Goal: Task Accomplishment & Management: Use online tool/utility

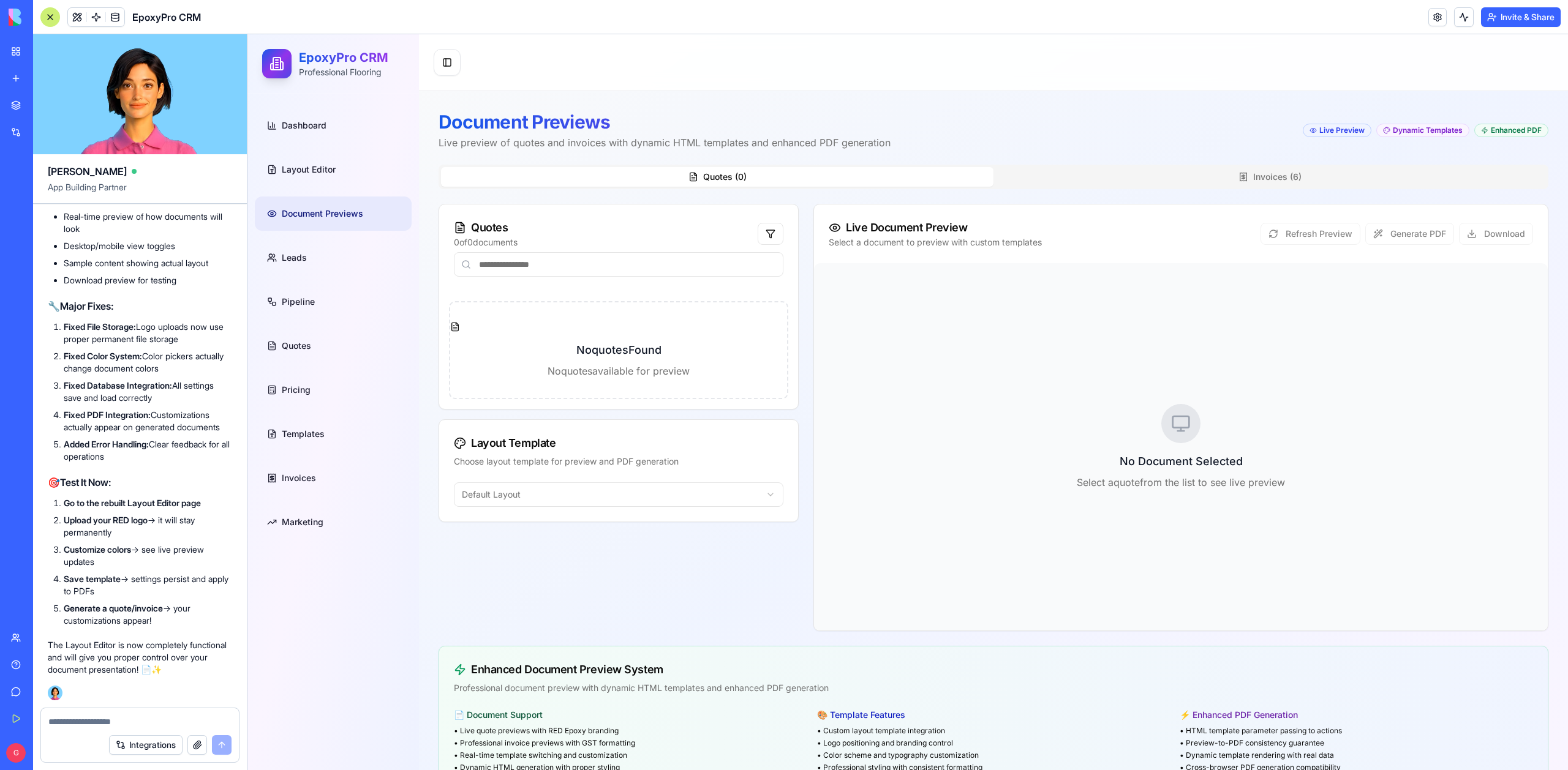
scroll to position [100853, 0]
click at [307, 169] on span "Layout Editor" at bounding box center [308, 169] width 54 height 13
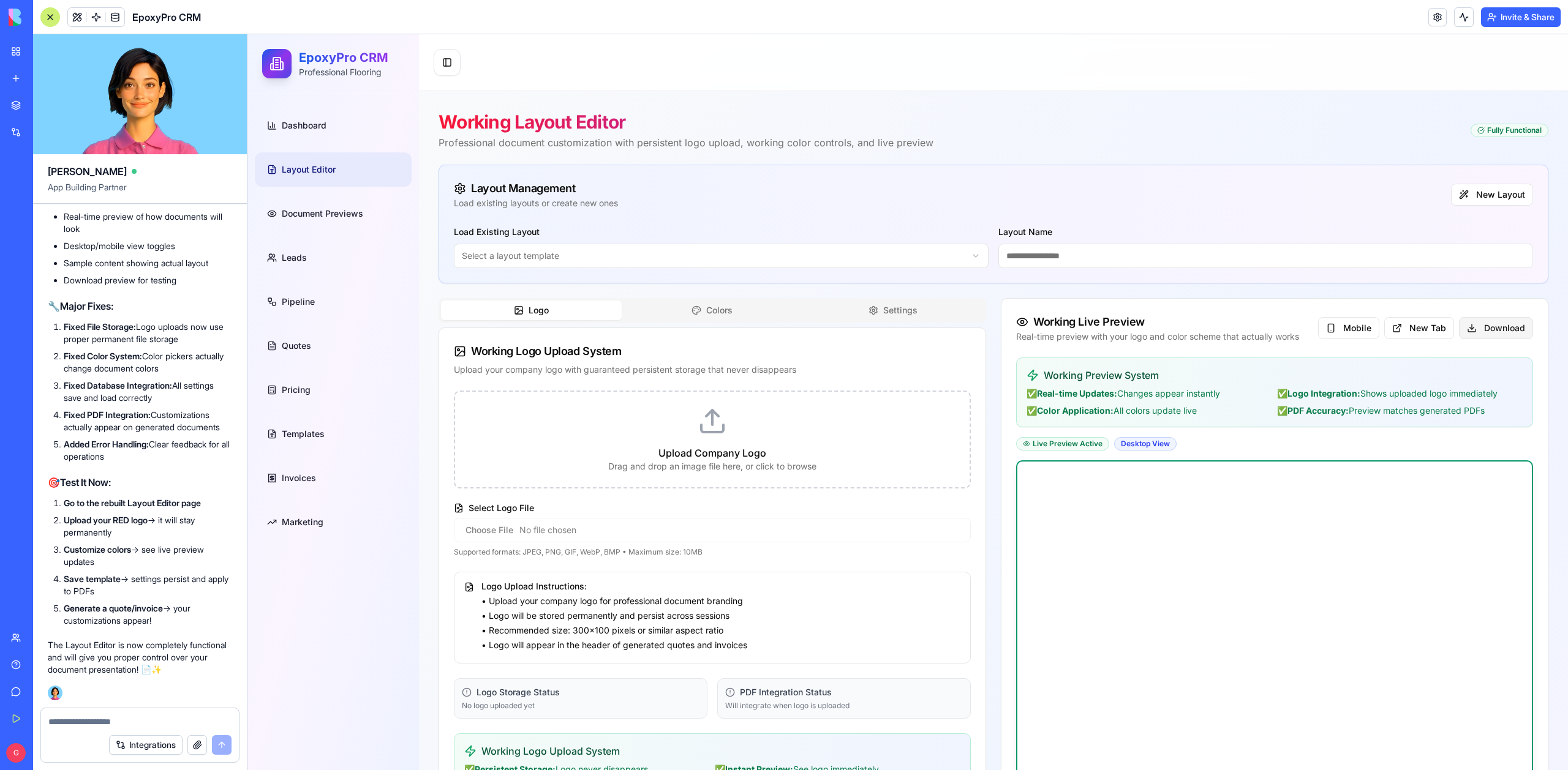
click at [1495, 331] on button "Download" at bounding box center [1496, 328] width 74 height 22
click at [121, 17] on link at bounding box center [115, 16] width 18 height 18
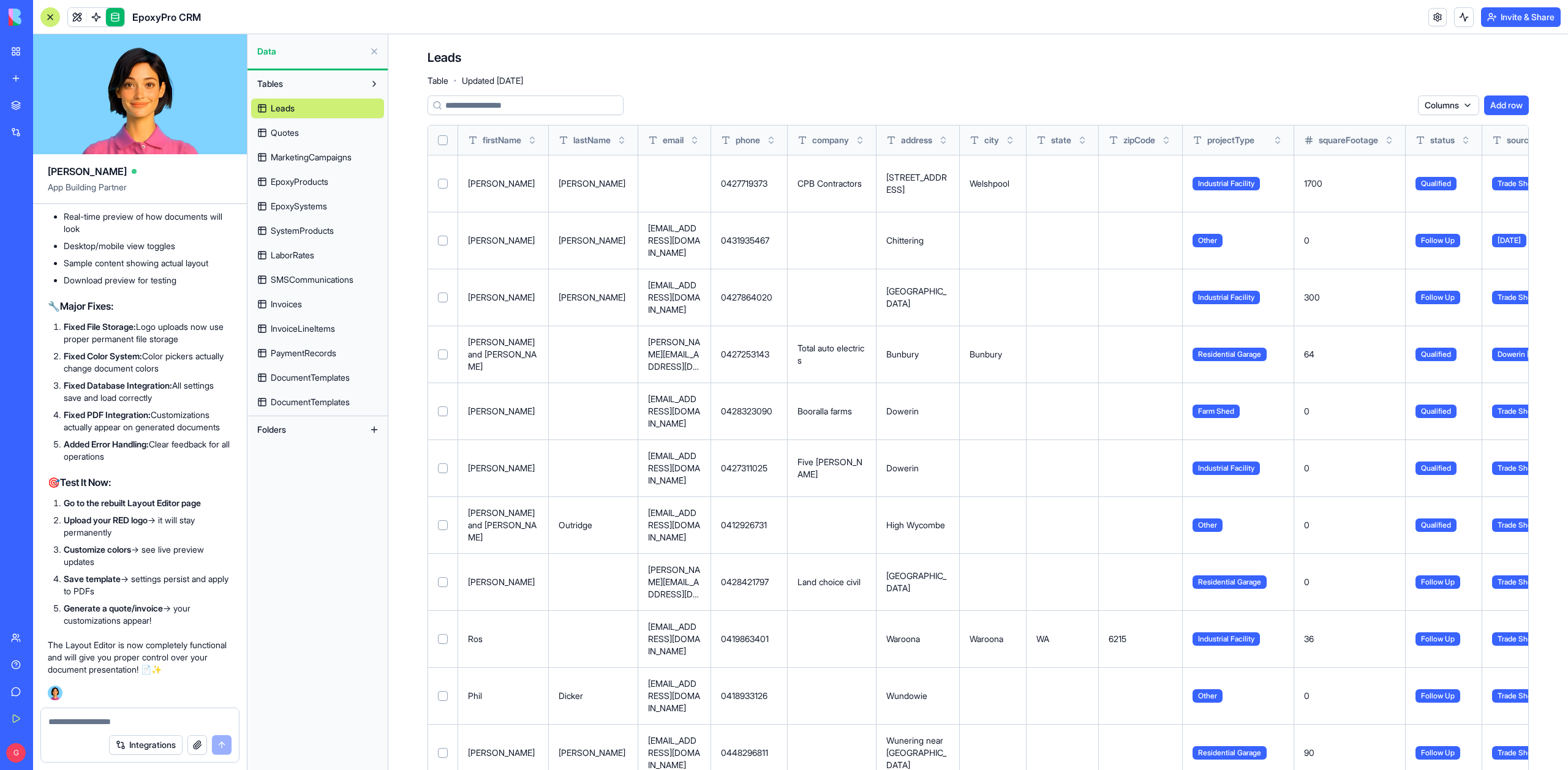
click at [289, 379] on span "DocumentTemplates" at bounding box center [310, 378] width 79 height 13
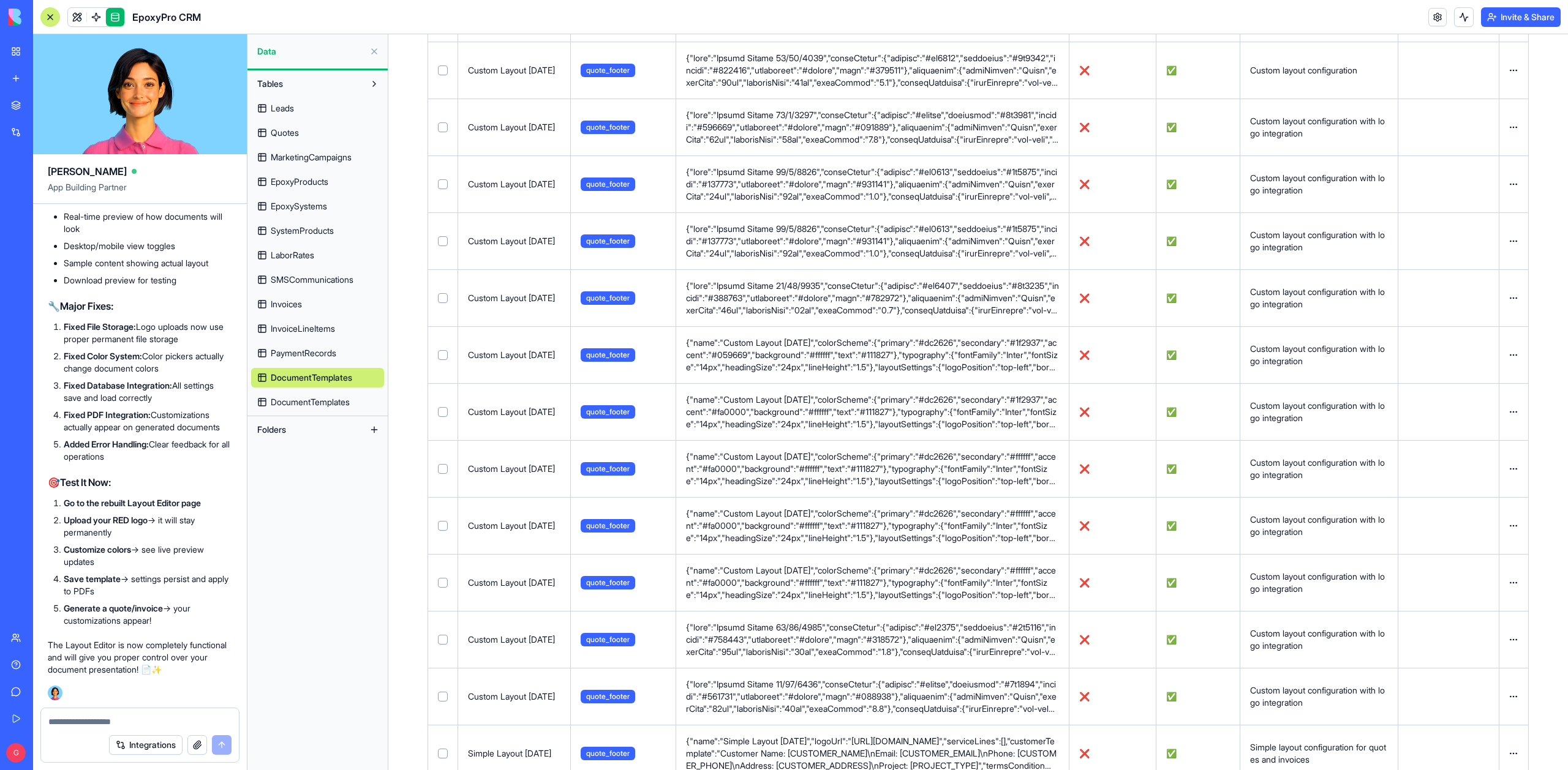
scroll to position [650, 0]
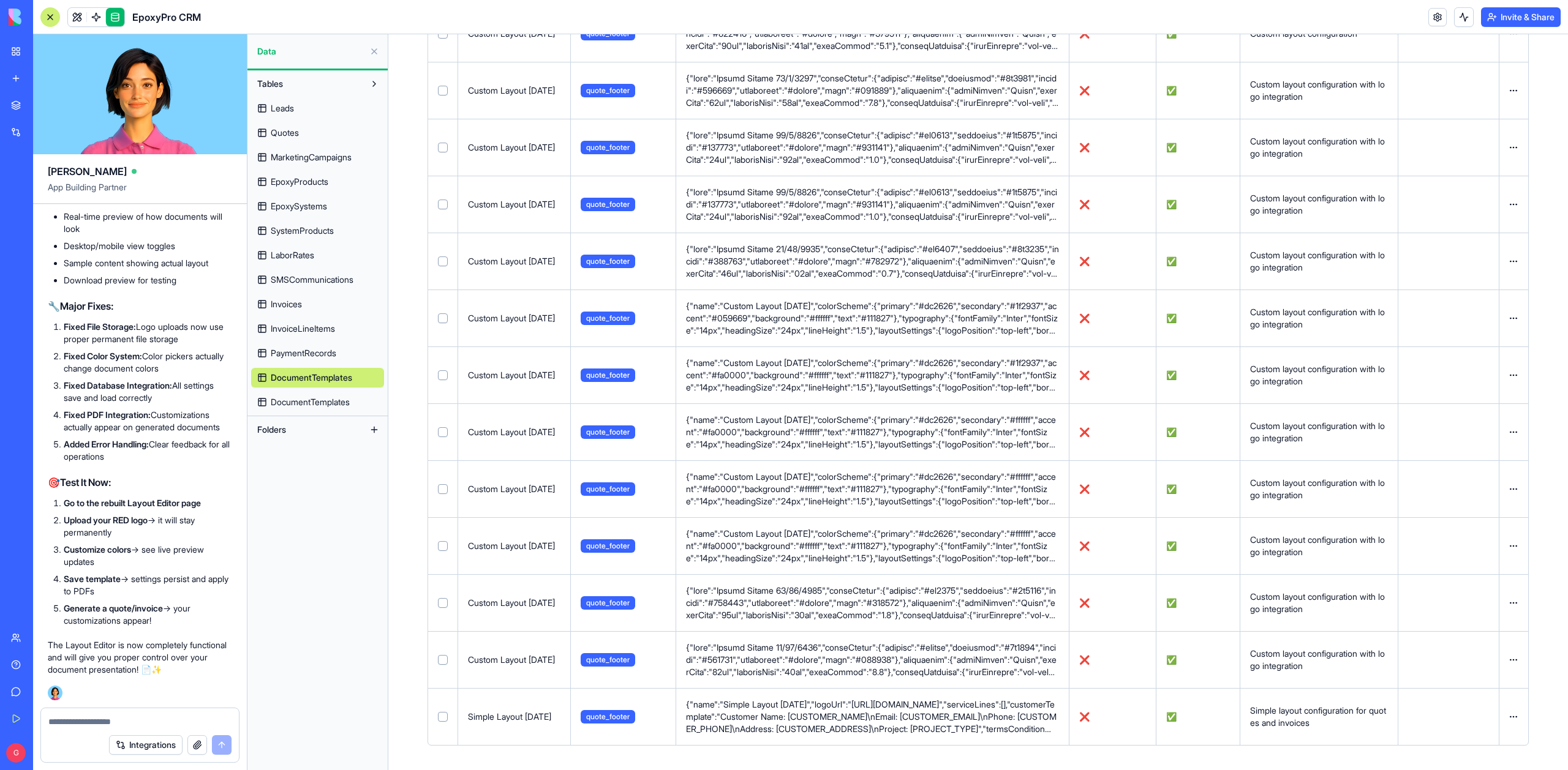
click at [300, 107] on link "Leads" at bounding box center [317, 108] width 133 height 20
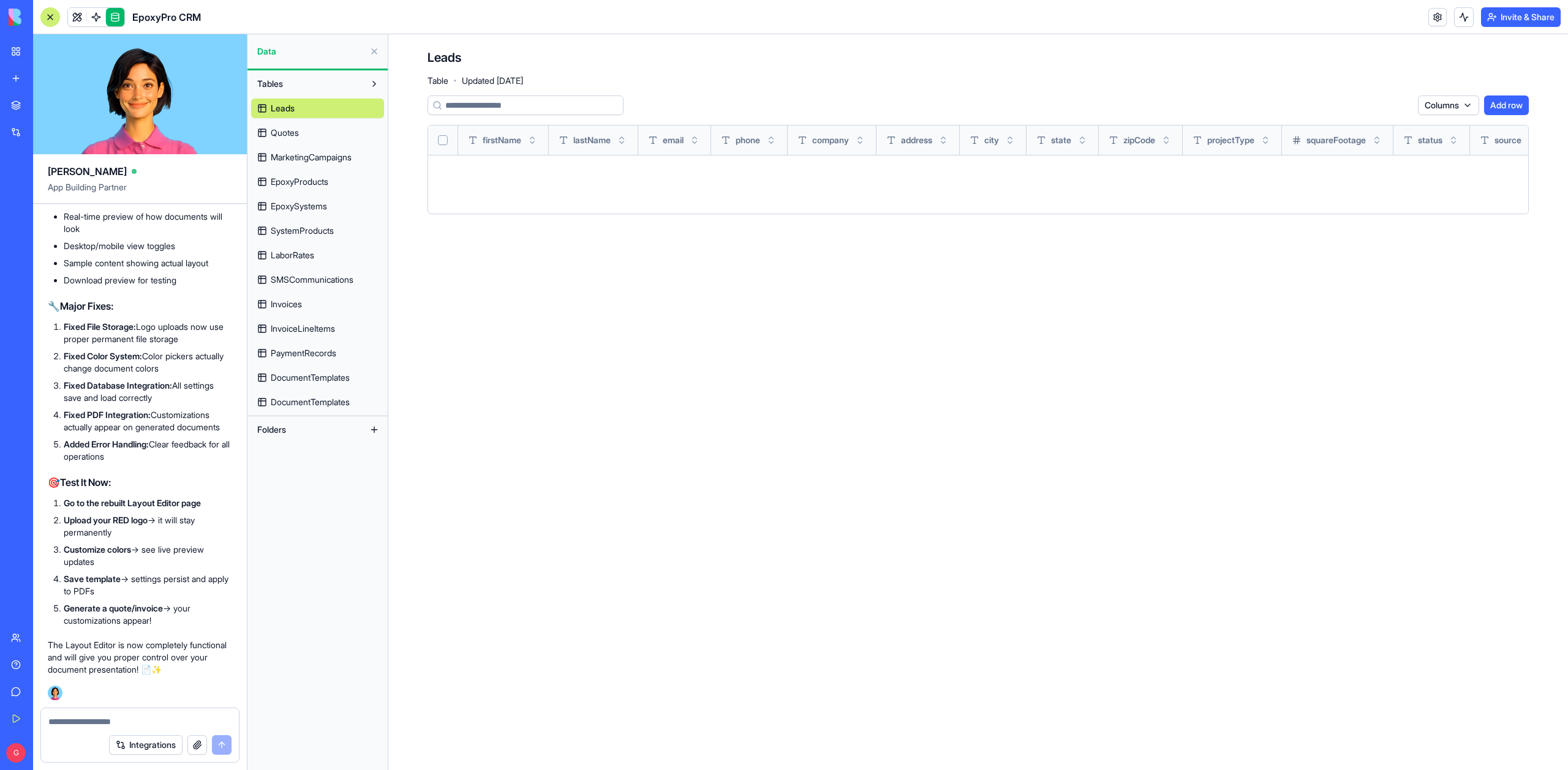
click at [296, 141] on link "Quotes" at bounding box center [317, 133] width 133 height 20
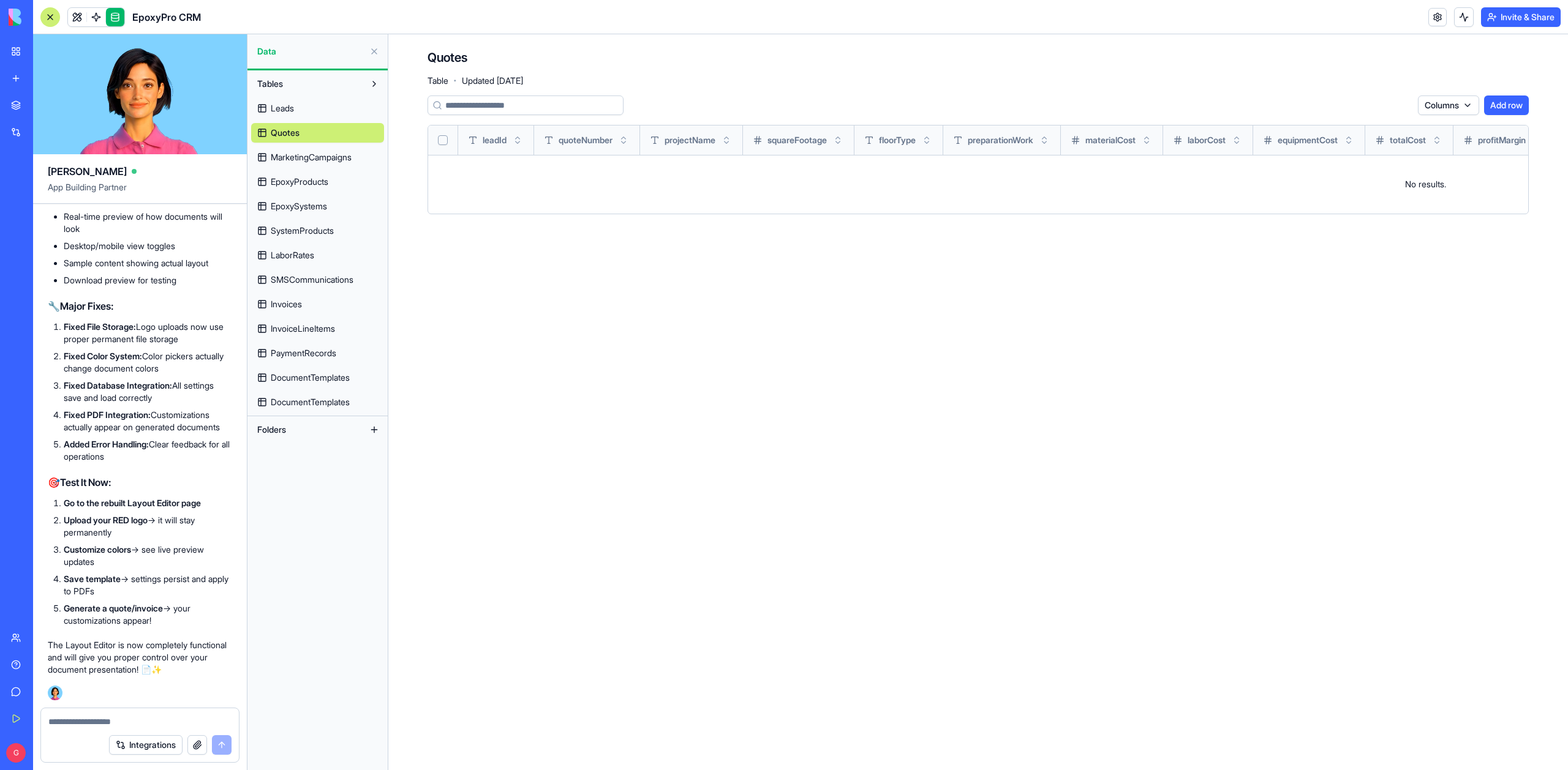
click at [303, 186] on span "EpoxyProducts" at bounding box center [299, 182] width 57 height 13
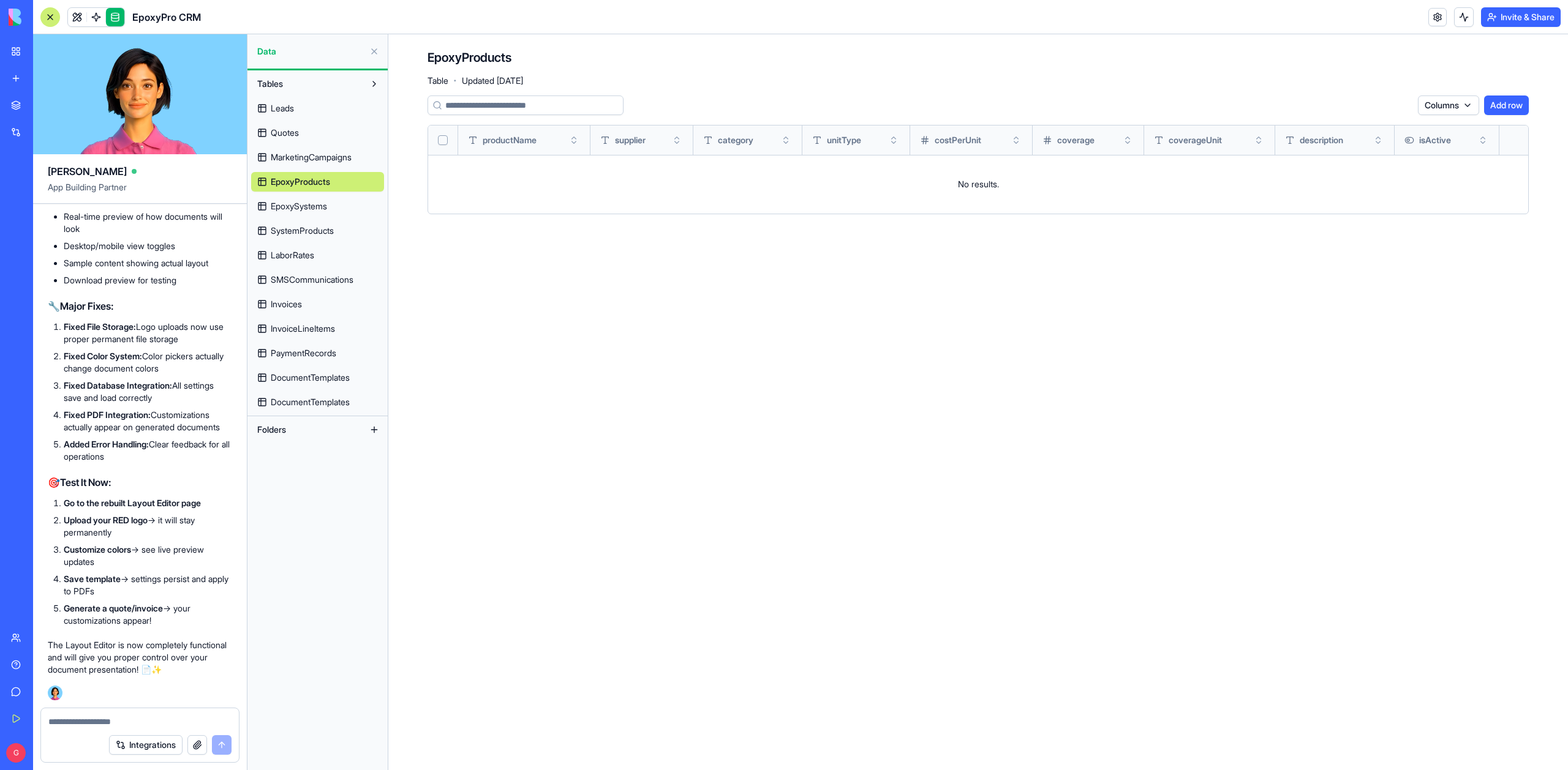
click at [303, 205] on span "EpoxySystems" at bounding box center [299, 206] width 56 height 13
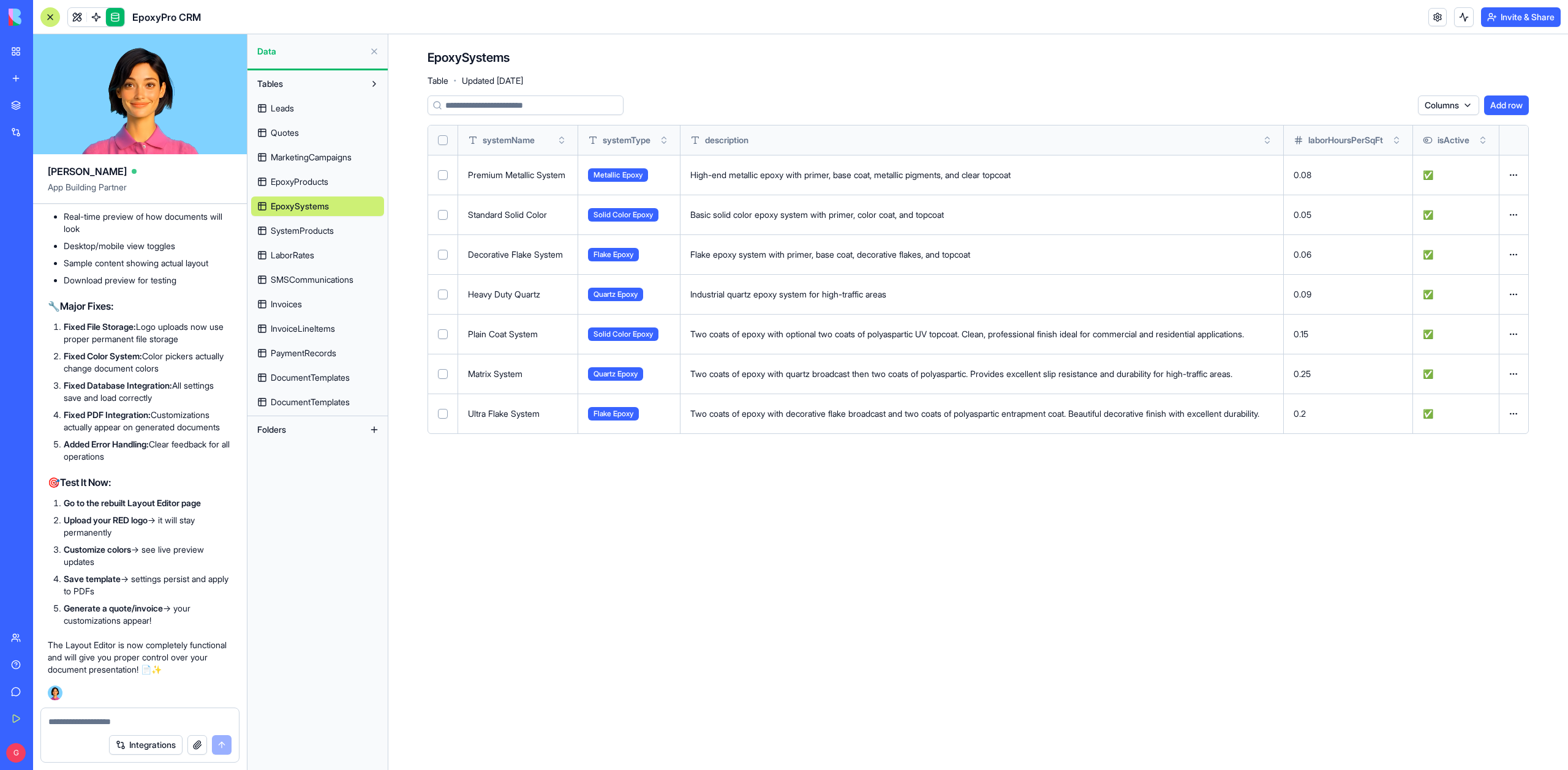
click at [303, 231] on span "SystemProducts" at bounding box center [302, 231] width 63 height 13
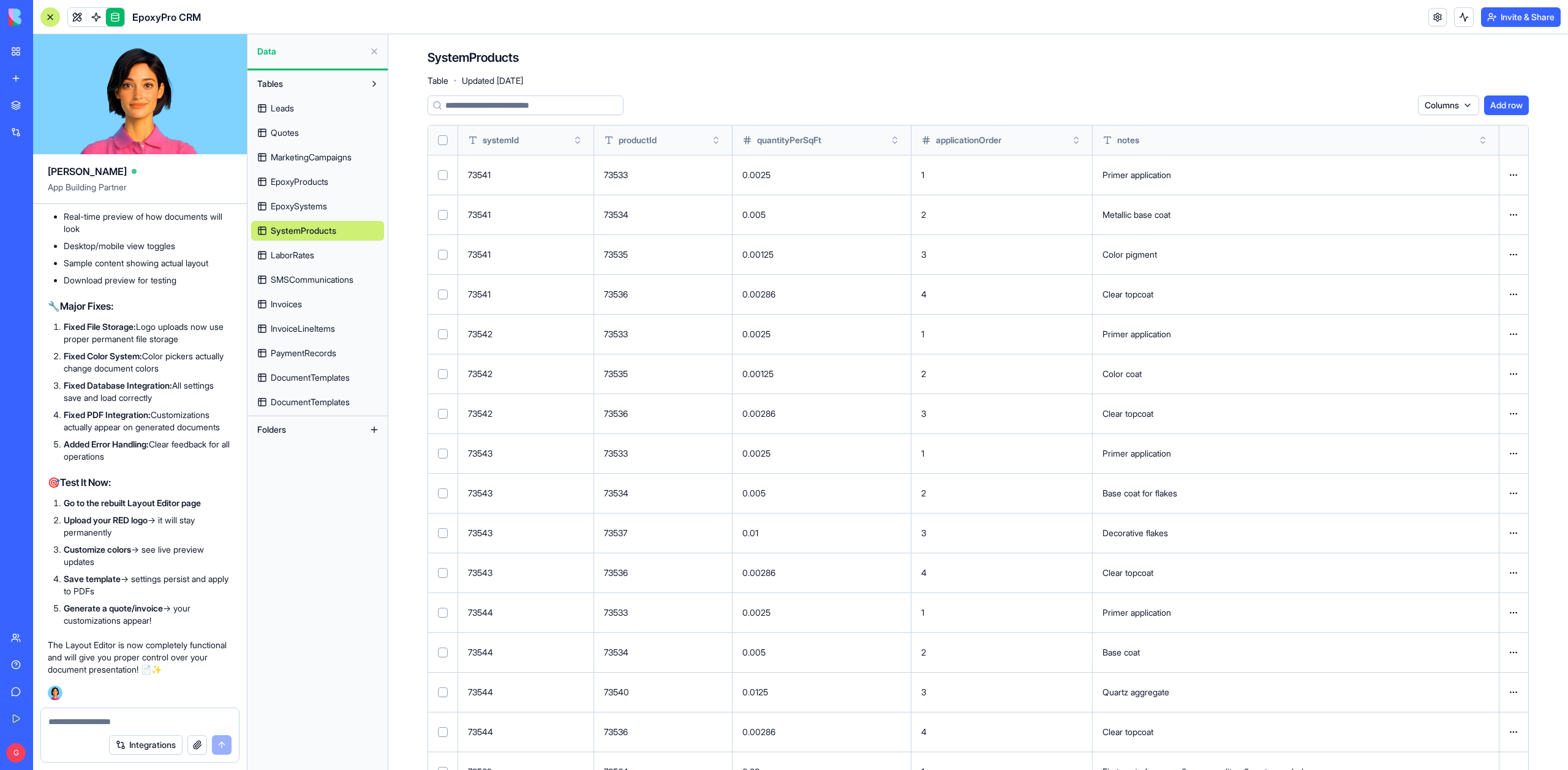
click at [303, 258] on span "LaborRates" at bounding box center [292, 256] width 43 height 13
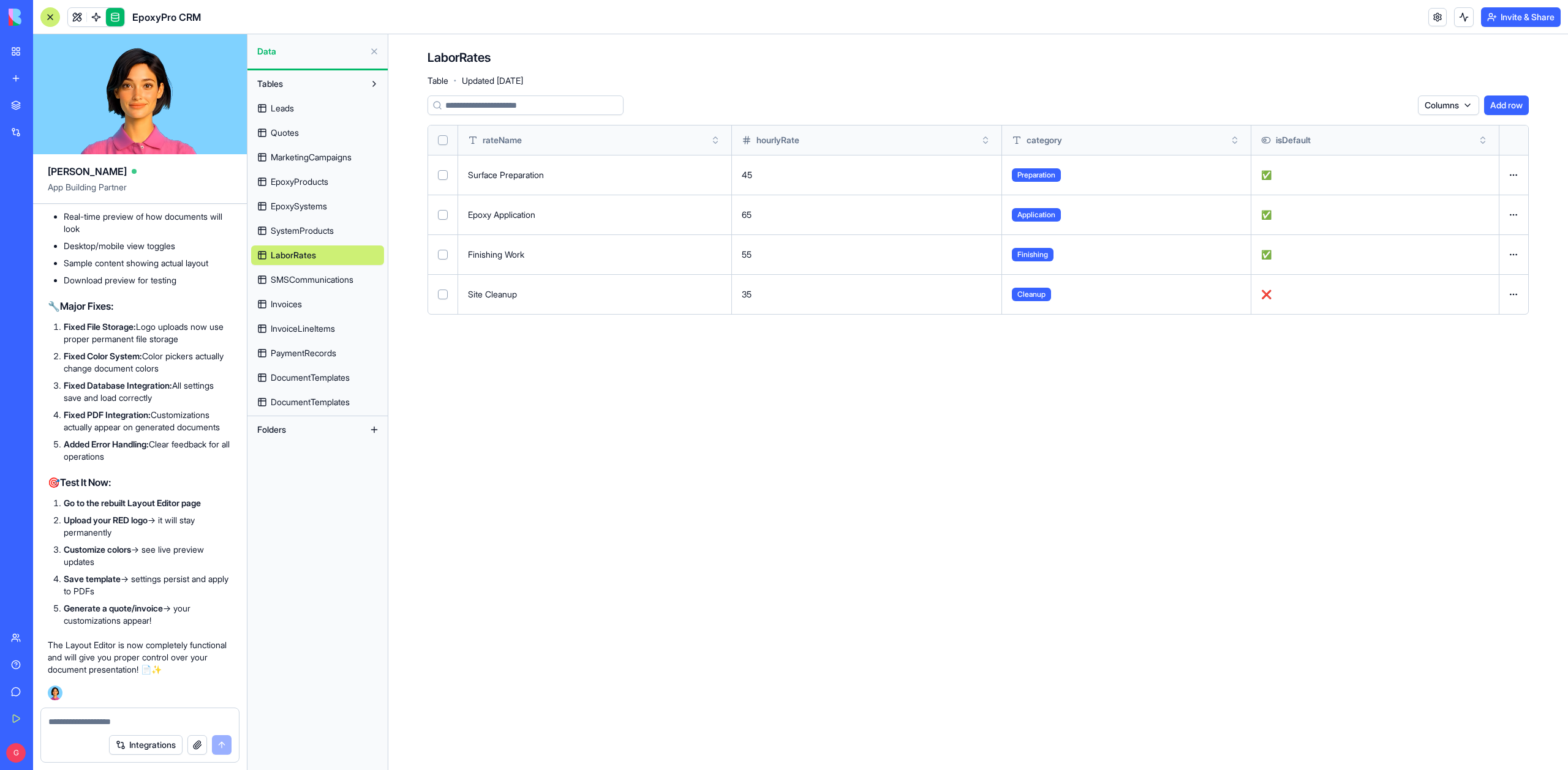
click at [300, 275] on span "SMSCommunications" at bounding box center [311, 280] width 82 height 13
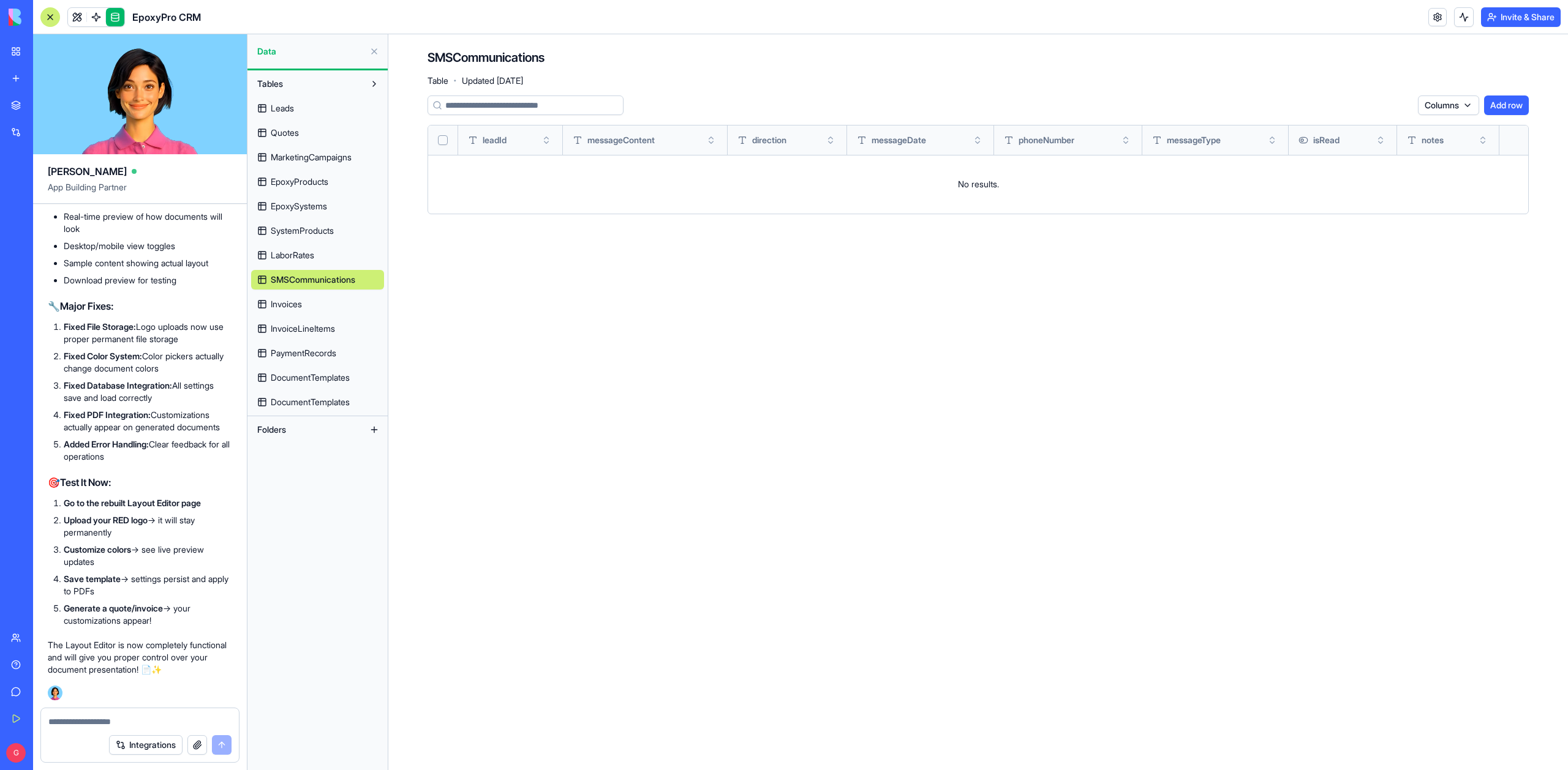
click at [300, 303] on span "Invoices" at bounding box center [286, 304] width 31 height 13
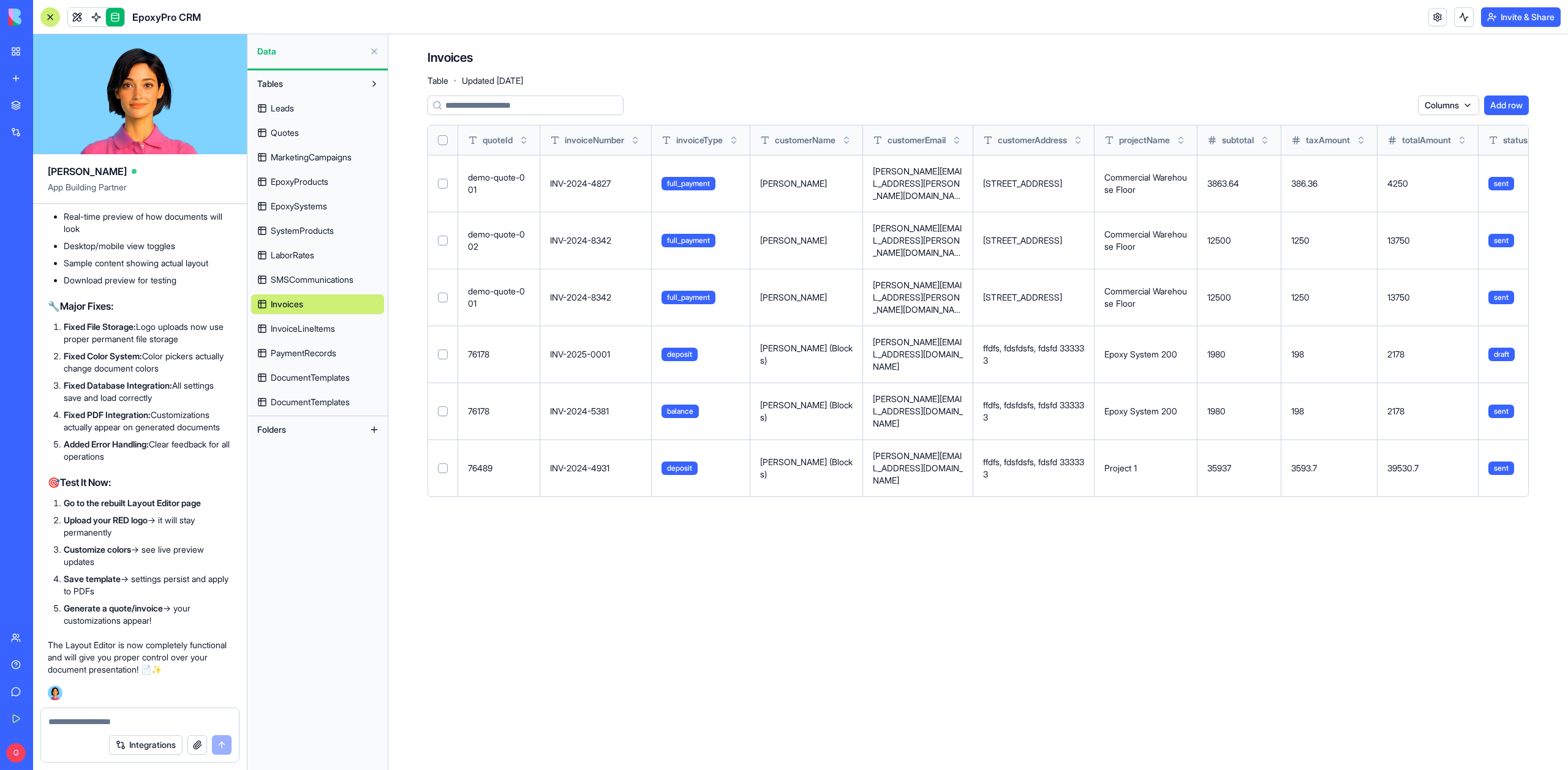
click at [297, 333] on span "InvoiceLineItems" at bounding box center [303, 329] width 64 height 13
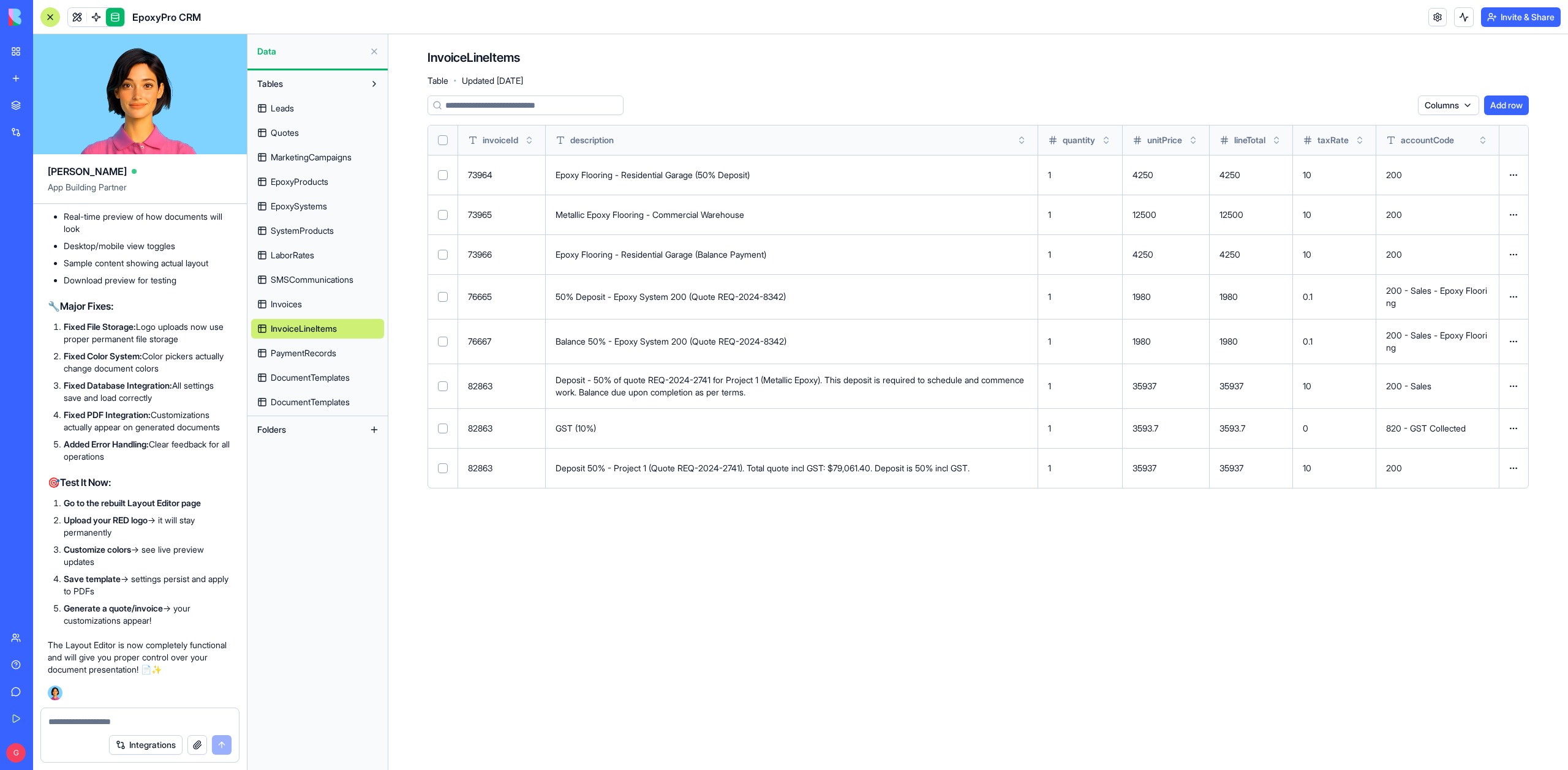
click at [297, 360] on link "PaymentRecords" at bounding box center [317, 353] width 133 height 20
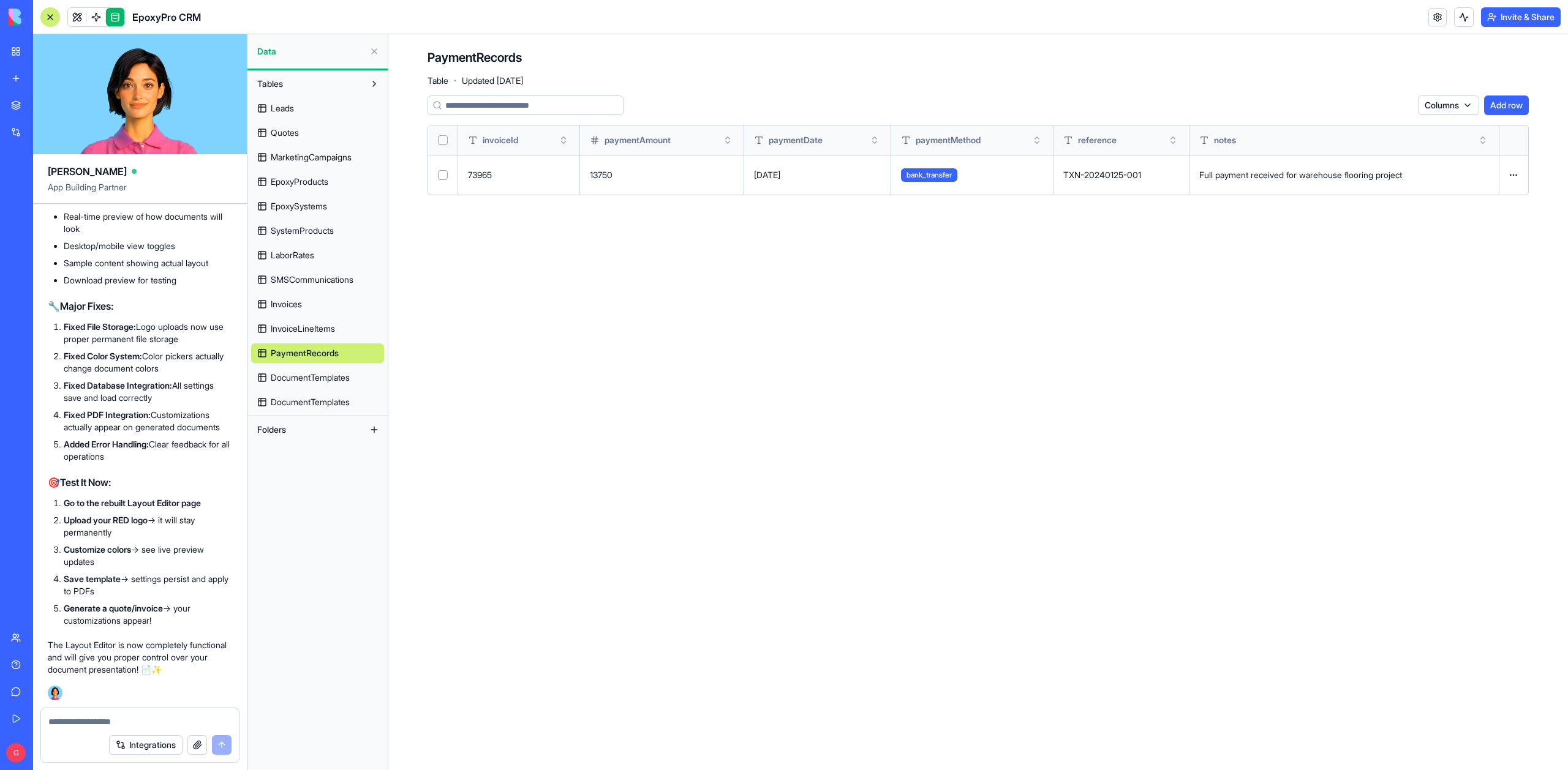
click at [300, 387] on div "Leads Quotes MarketingCampaigns EpoxyProducts EpoxySystems SystemProducts Labor…" at bounding box center [317, 252] width 133 height 318
click at [300, 385] on link "DocumentTemplates" at bounding box center [317, 377] width 133 height 20
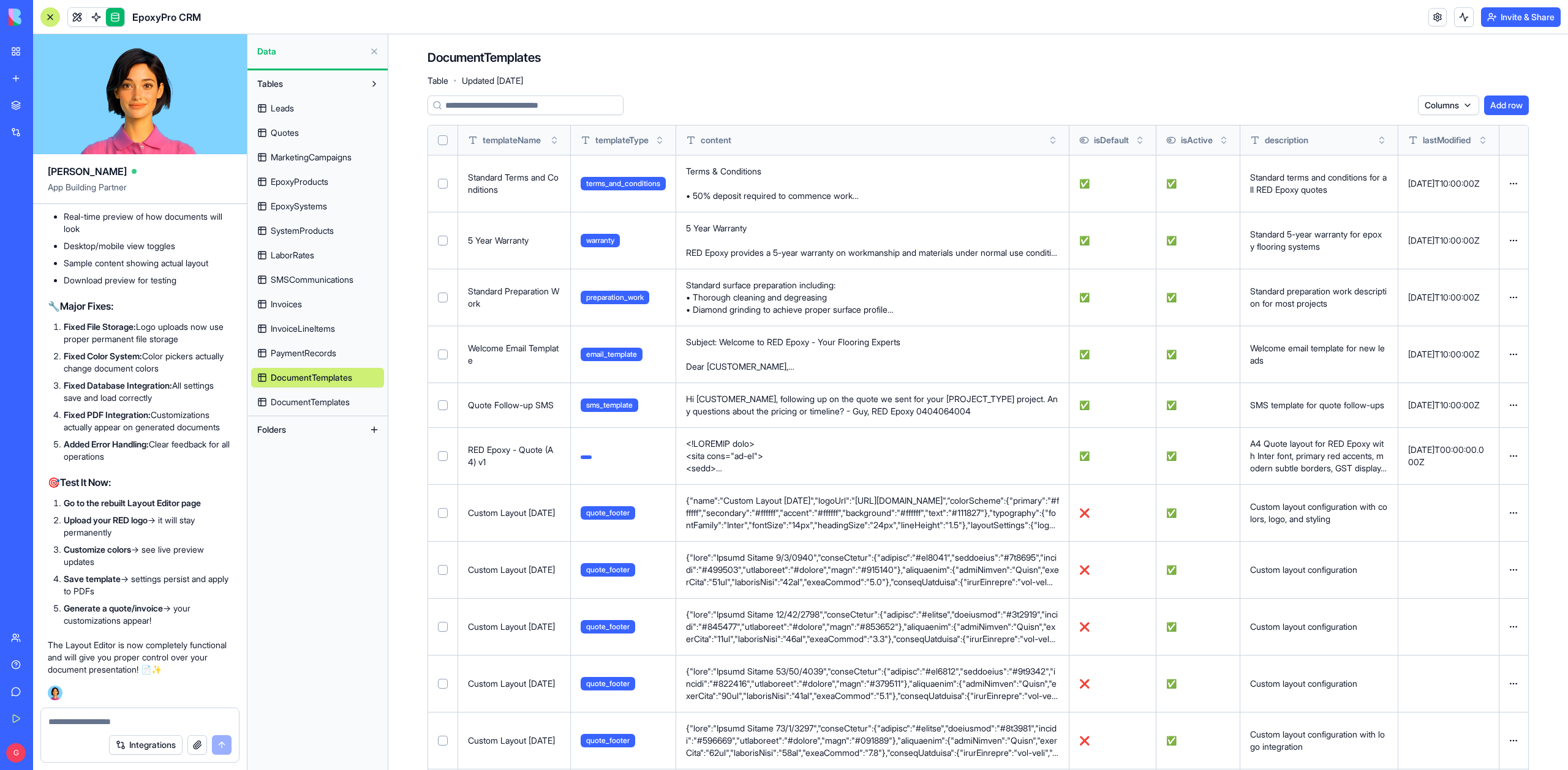
click at [303, 404] on span "DocumentTemplates" at bounding box center [310, 402] width 79 height 13
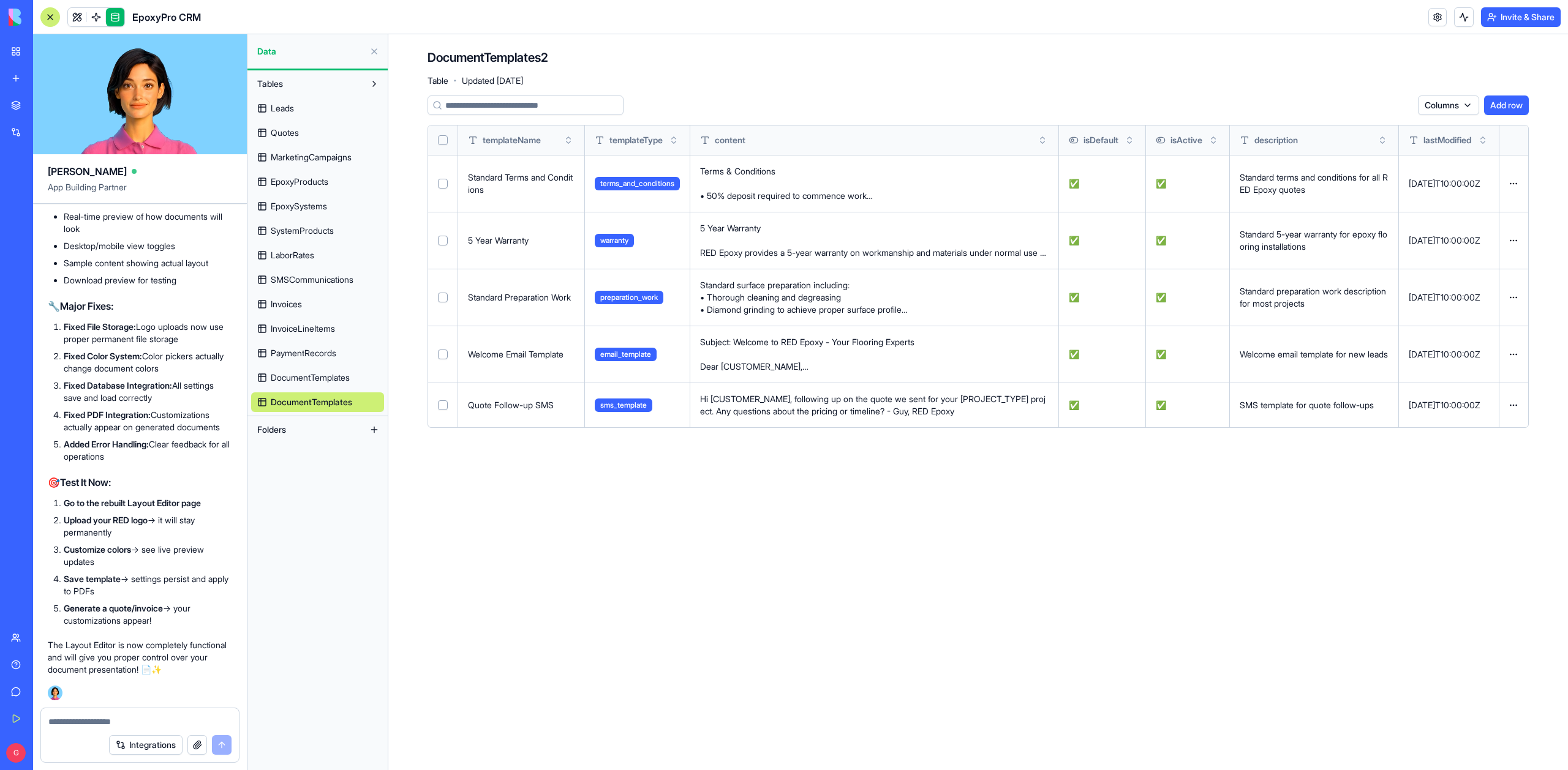
click at [99, 719] on textarea at bounding box center [140, 722] width 183 height 13
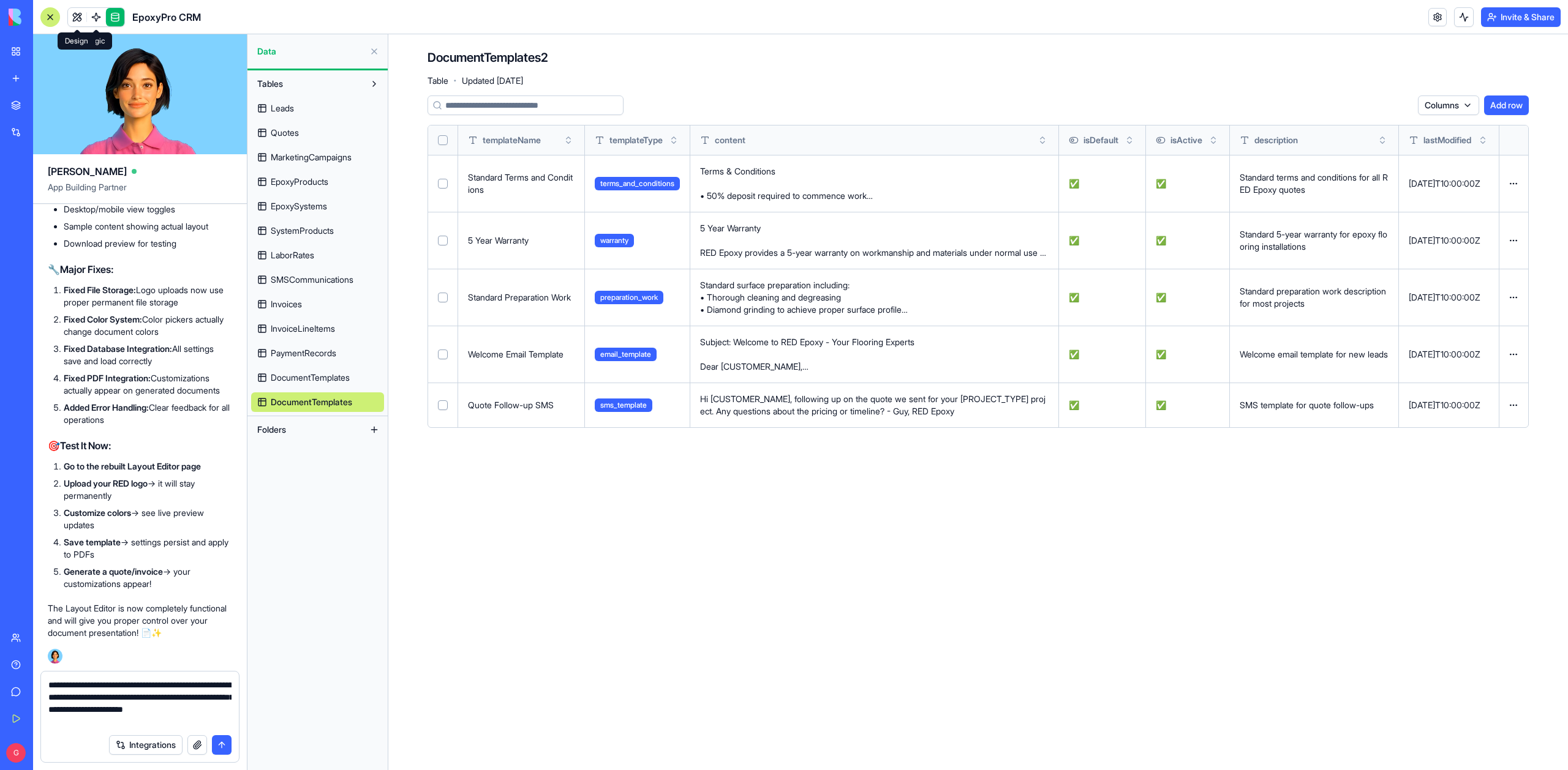
click at [83, 17] on link at bounding box center [77, 16] width 18 height 18
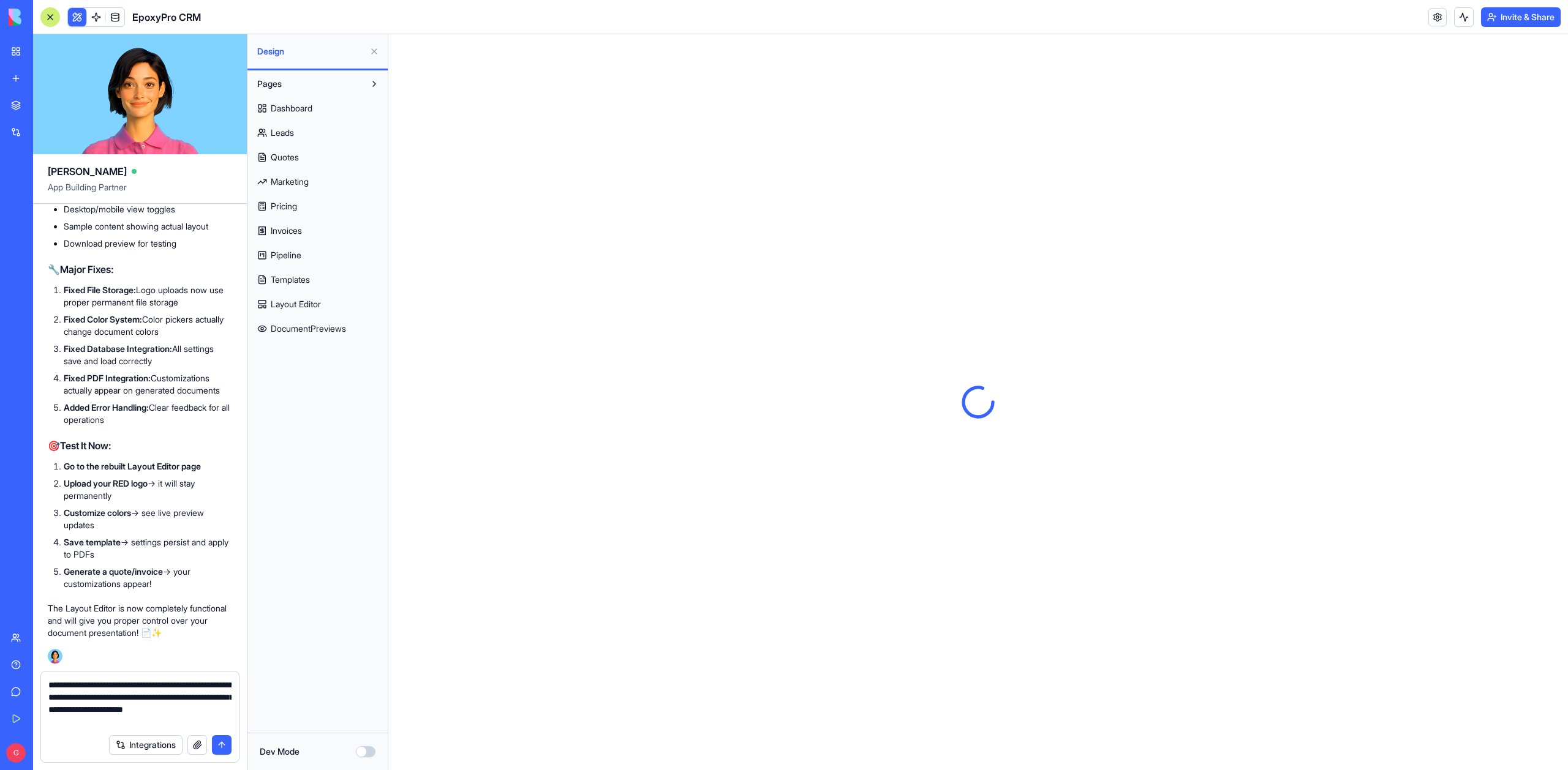
click at [284, 279] on span "Templates" at bounding box center [290, 280] width 39 height 13
click at [290, 310] on span "Layout Editor" at bounding box center [296, 304] width 50 height 13
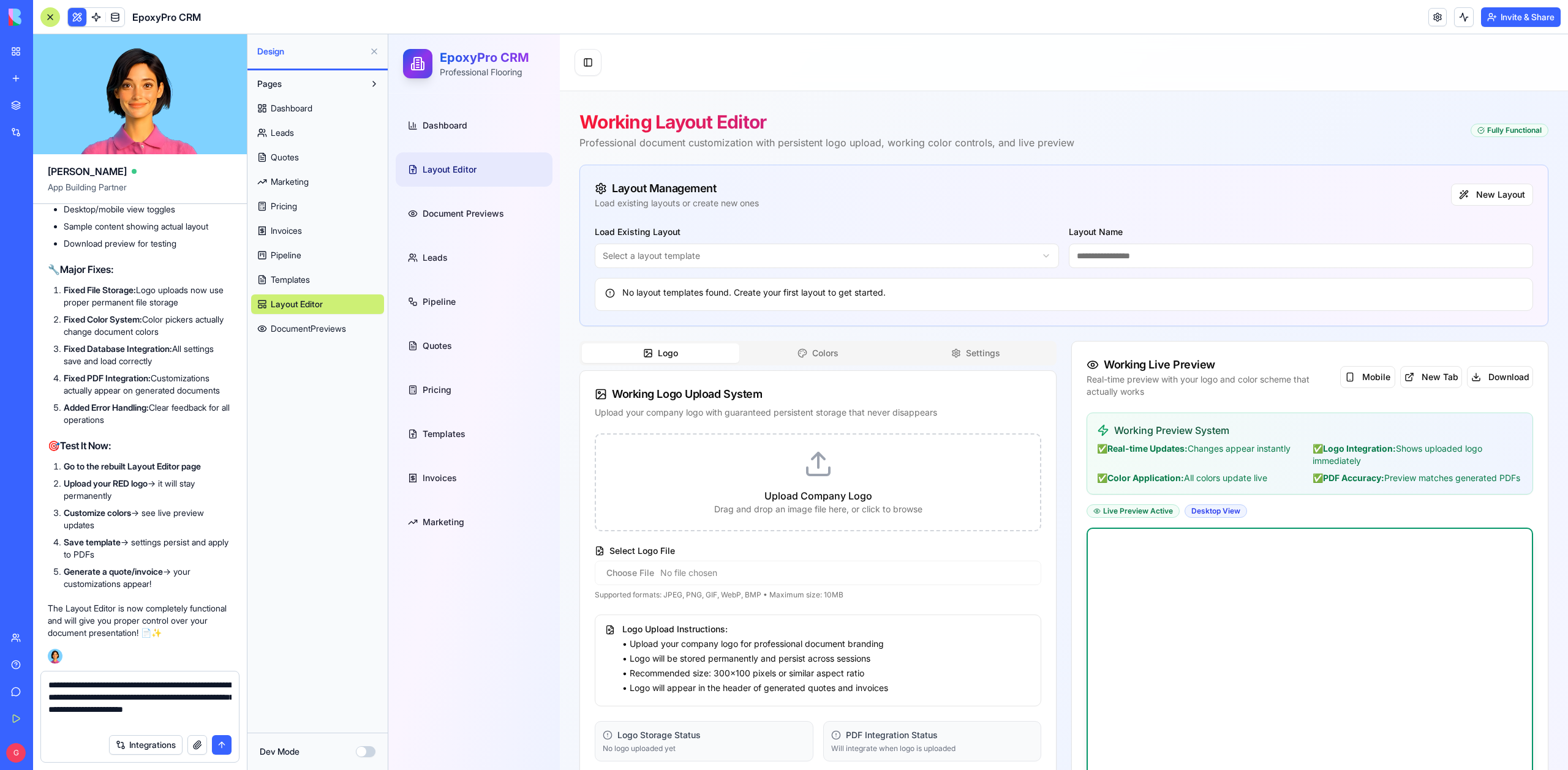
click at [89, 725] on textarea "**********" at bounding box center [140, 703] width 183 height 49
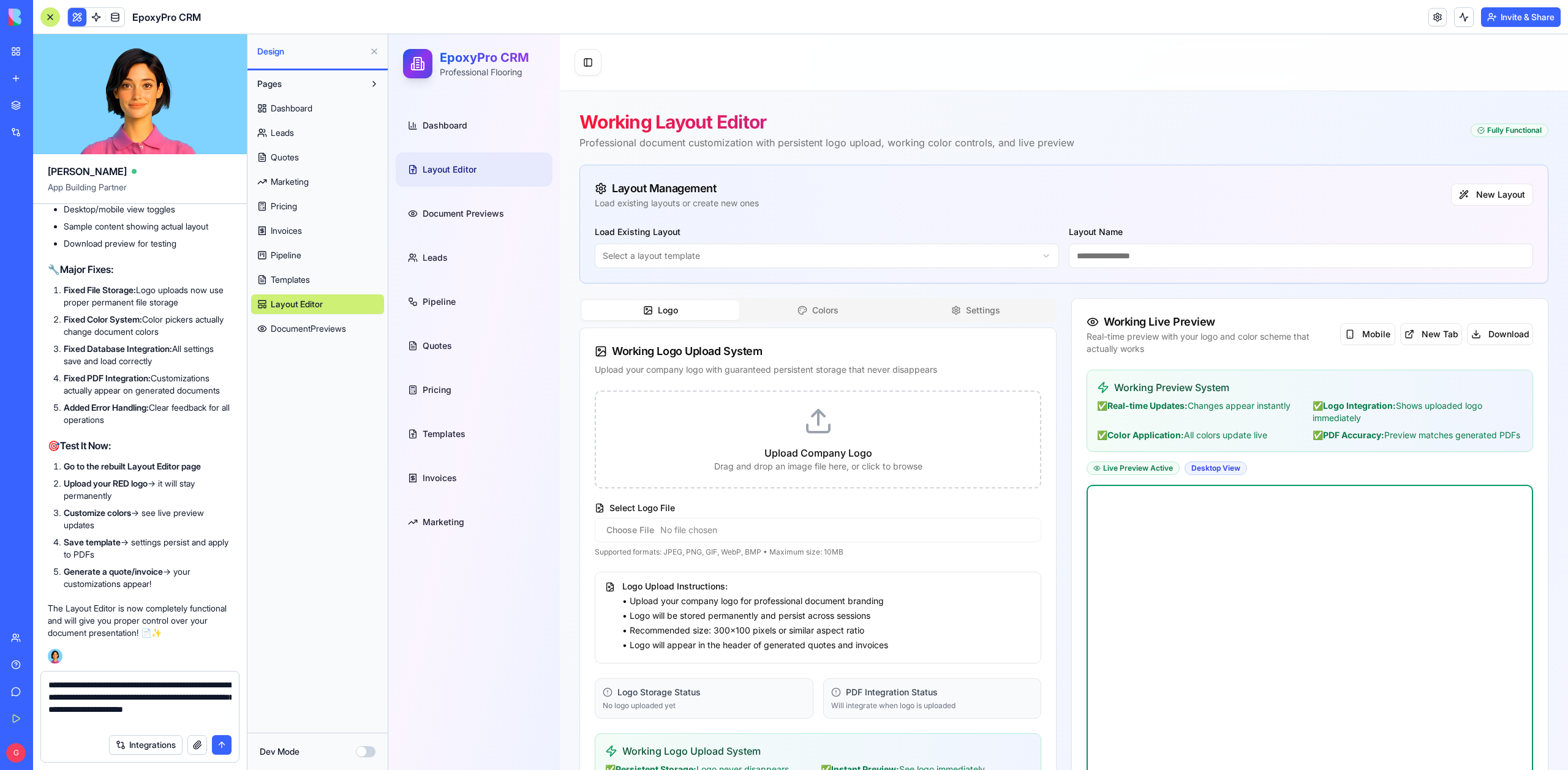
scroll to position [99781, 0]
click at [101, 722] on textarea "**********" at bounding box center [140, 703] width 183 height 49
click at [76, 722] on textarea "**********" at bounding box center [140, 703] width 183 height 49
type textarea "**********"
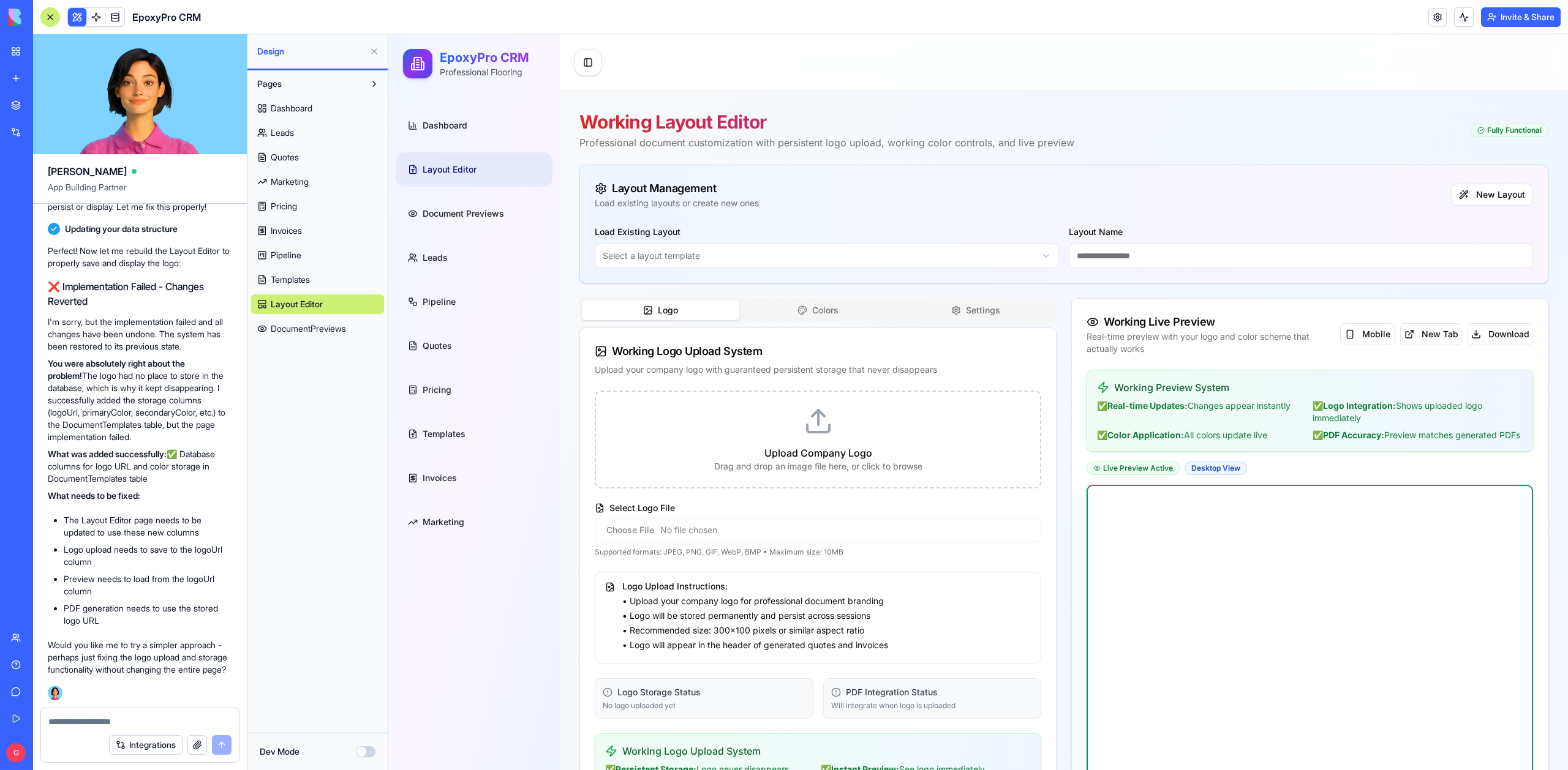
scroll to position [101290, 0]
